Goal: Task Accomplishment & Management: Manage account settings

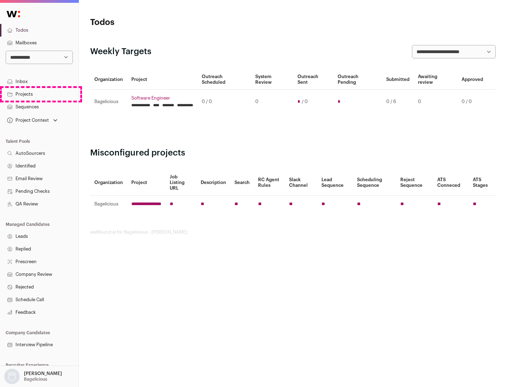
click at [39, 94] on link "Projects" at bounding box center [39, 94] width 78 height 13
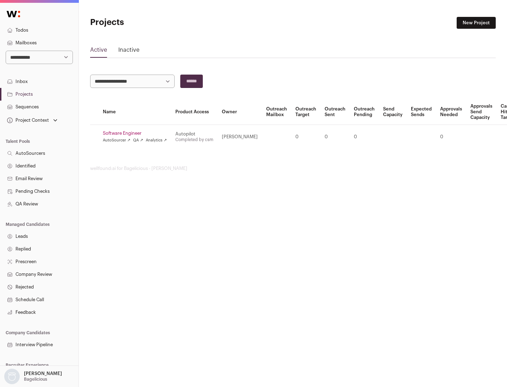
click at [137, 133] on link "Software Engineer" at bounding box center [135, 134] width 64 height 6
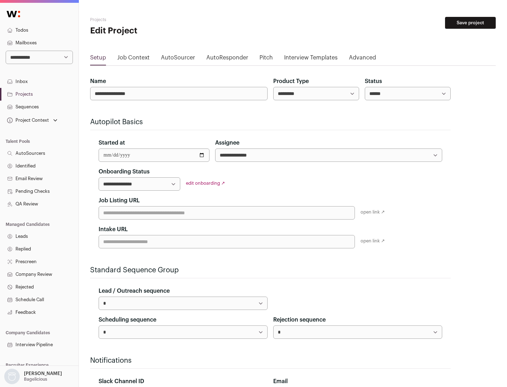
click at [470, 23] on button "Save project" at bounding box center [470, 23] width 51 height 12
